Goal: Transaction & Acquisition: Purchase product/service

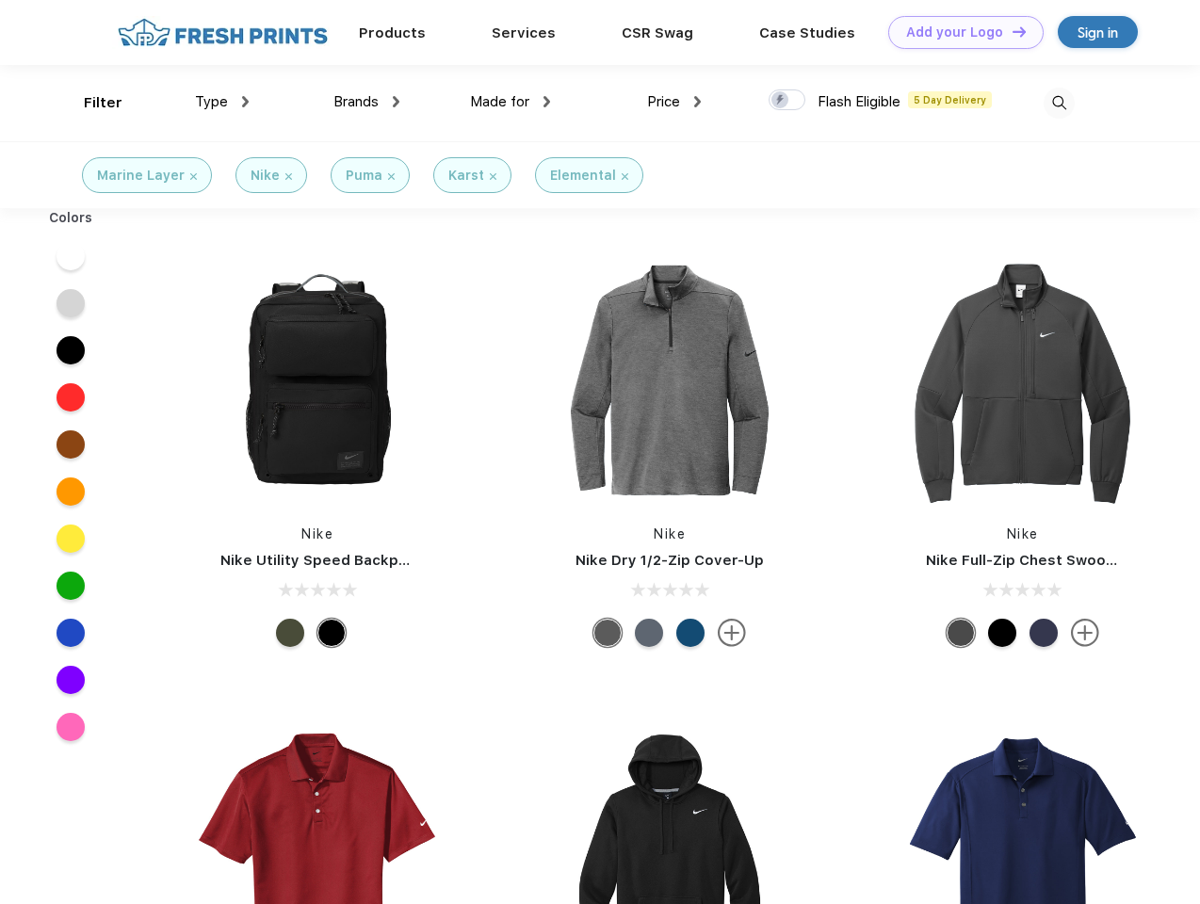
scroll to position [1, 0]
click at [959, 32] on link "Add your Logo Design Tool" at bounding box center [965, 32] width 155 height 33
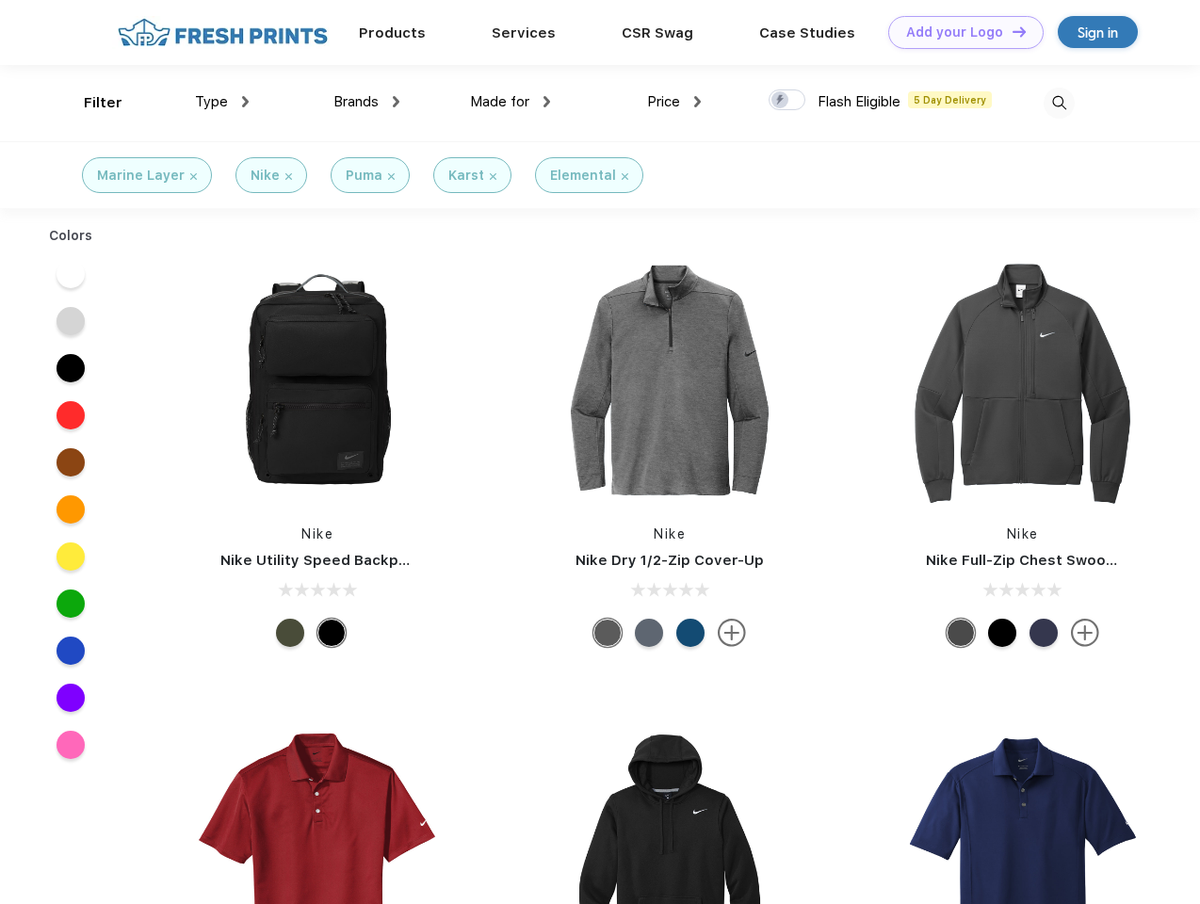
click at [0, 0] on div "Design Tool" at bounding box center [0, 0] width 0 height 0
click at [1011, 31] on link "Add your Logo Design Tool" at bounding box center [965, 32] width 155 height 33
click at [90, 103] on div "Filter" at bounding box center [103, 103] width 39 height 22
click at [222, 102] on span "Type" at bounding box center [211, 101] width 33 height 17
click at [366, 102] on span "Brands" at bounding box center [356, 101] width 45 height 17
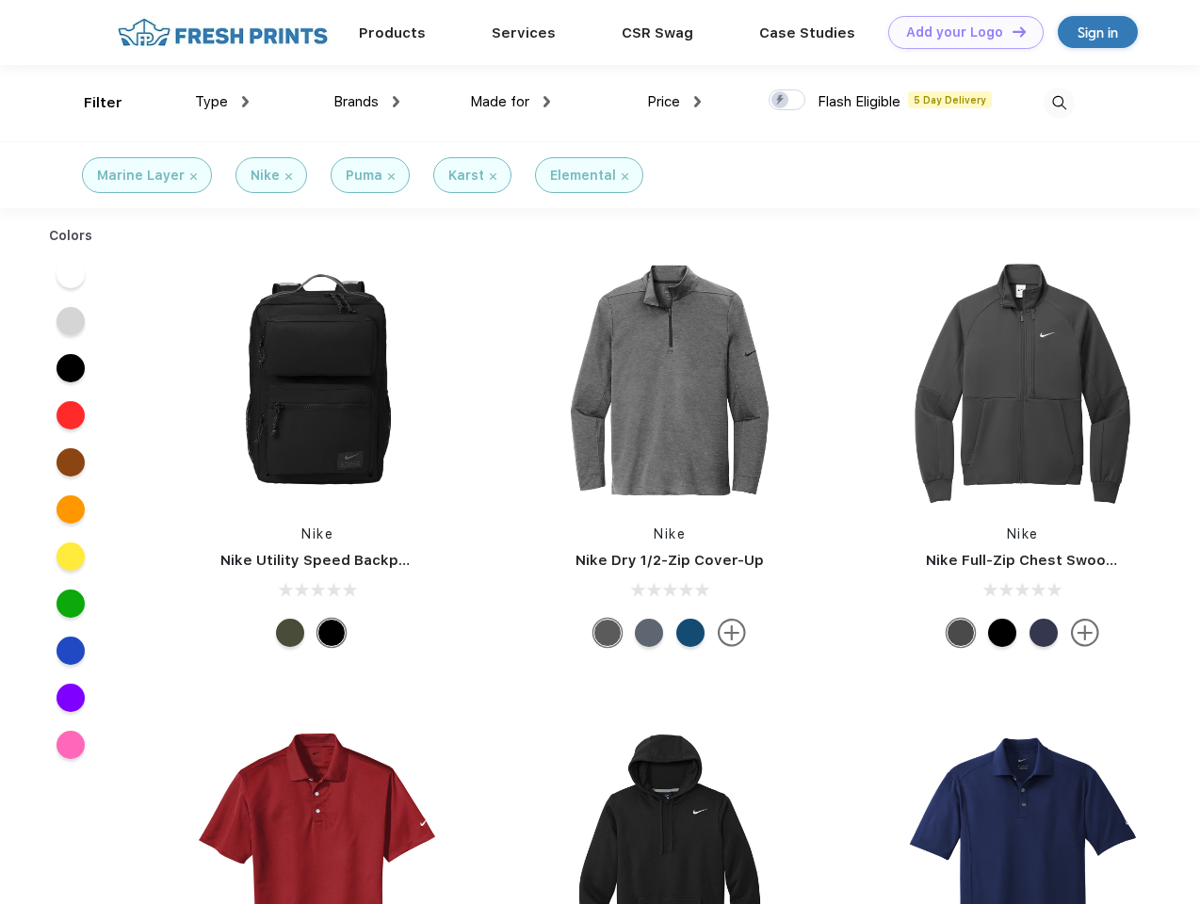
click at [511, 102] on span "Made for" at bounding box center [499, 101] width 59 height 17
click at [675, 102] on span "Price" at bounding box center [663, 101] width 33 height 17
click at [788, 101] on div at bounding box center [787, 100] width 37 height 21
click at [781, 101] on input "checkbox" at bounding box center [775, 95] width 12 height 12
click at [1059, 103] on img at bounding box center [1059, 103] width 31 height 31
